Goal: Task Accomplishment & Management: Manage account settings

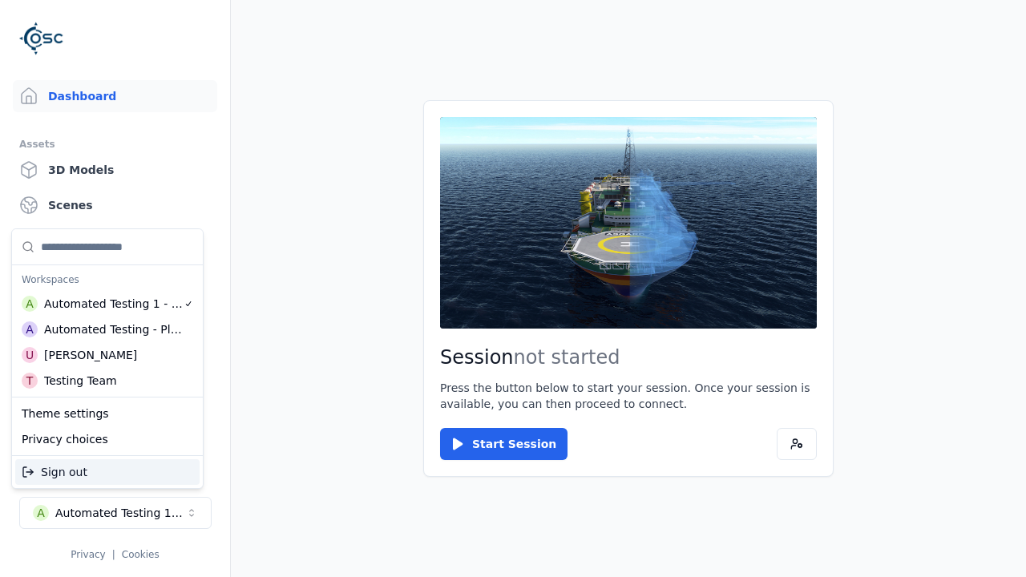
click at [107, 330] on div "Automated Testing - Playwright" at bounding box center [113, 330] width 139 height 16
click at [513, 289] on html "Support Dashboard Assets 3D Models Scenes Datasets Recordings Support Documenta…" at bounding box center [513, 288] width 1026 height 577
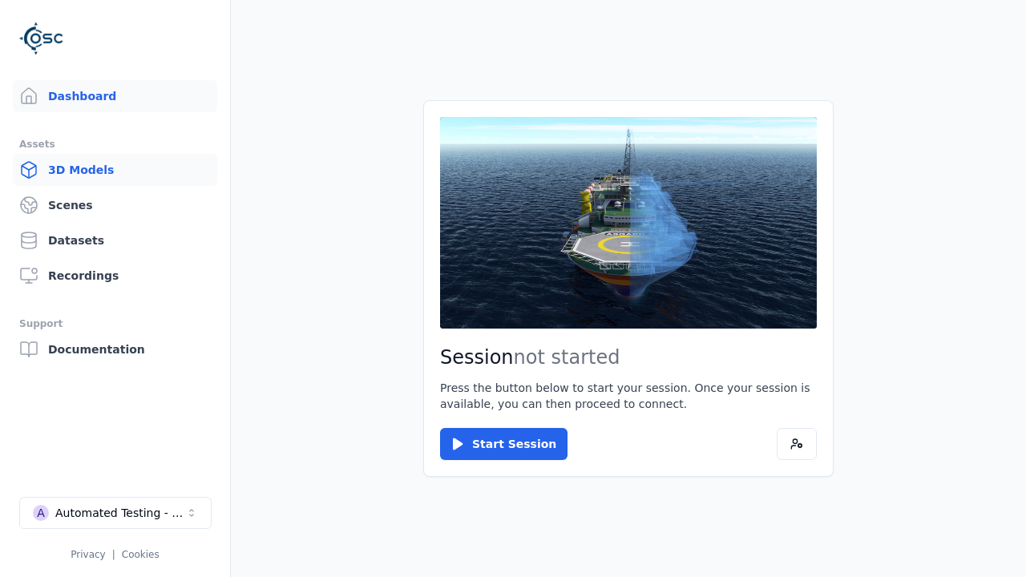
click at [115, 170] on link "3D Models" at bounding box center [115, 170] width 204 height 32
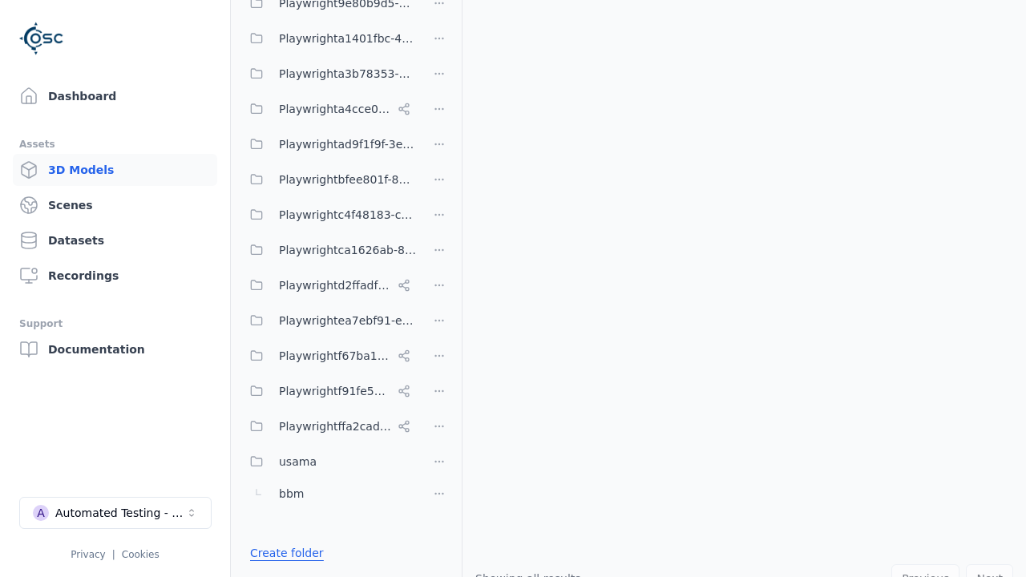
click at [282, 553] on link "Create folder" at bounding box center [287, 553] width 74 height 16
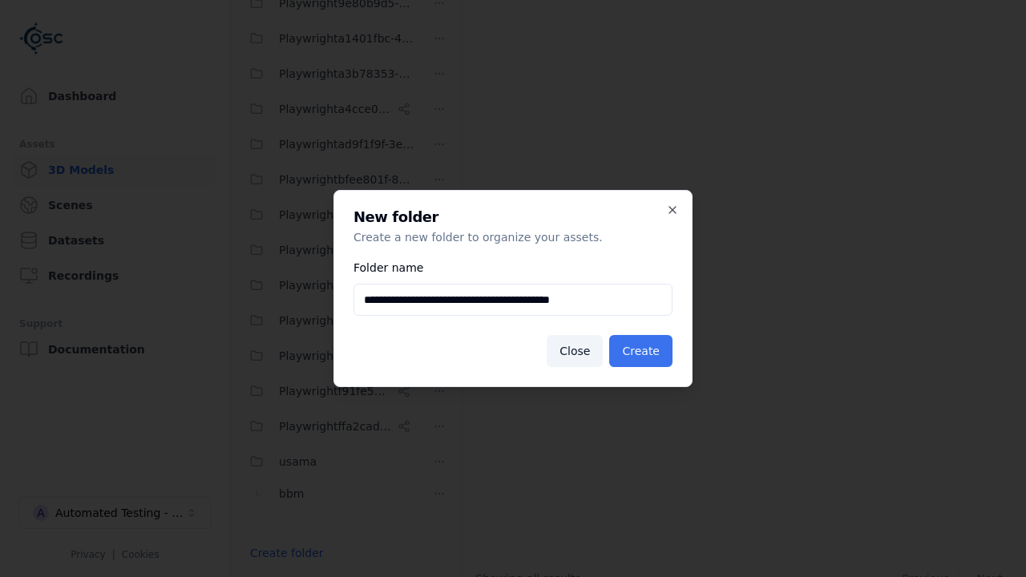
type input "**********"
click at [643, 351] on button "Create" at bounding box center [640, 351] width 63 height 32
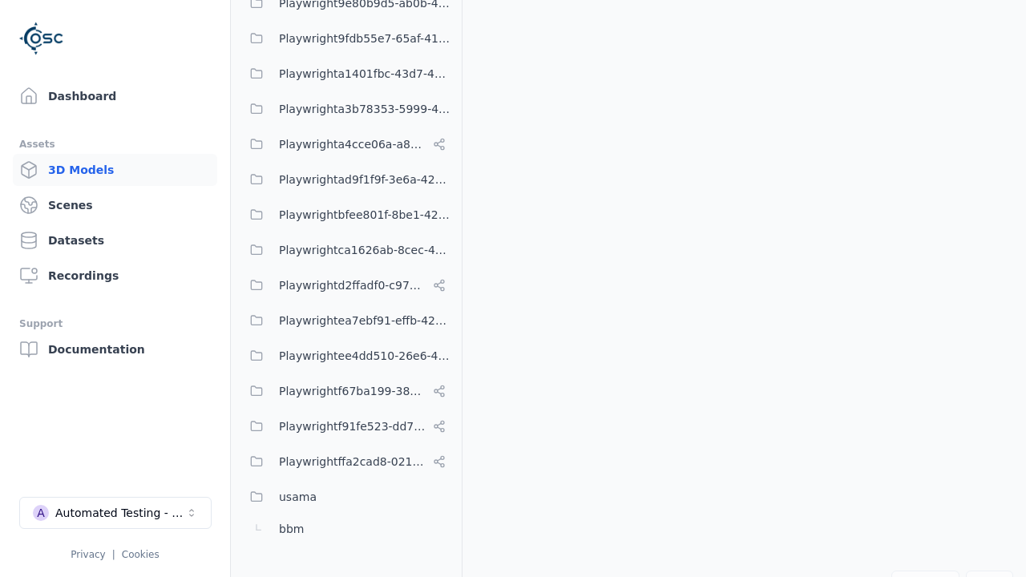
scroll to position [774, 0]
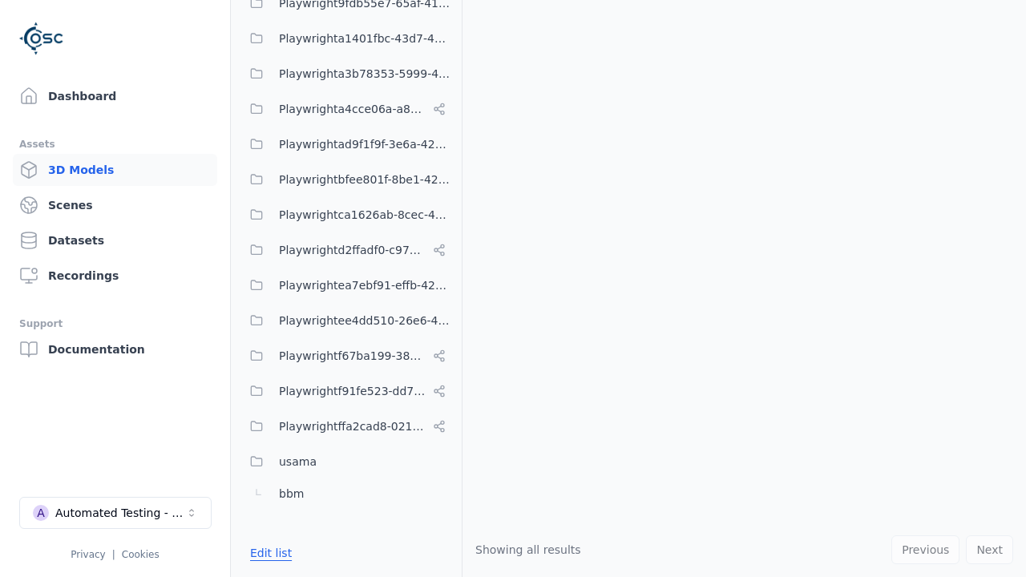
click at [268, 553] on button "Edit list" at bounding box center [271, 553] width 61 height 29
